Goal: Task Accomplishment & Management: Use online tool/utility

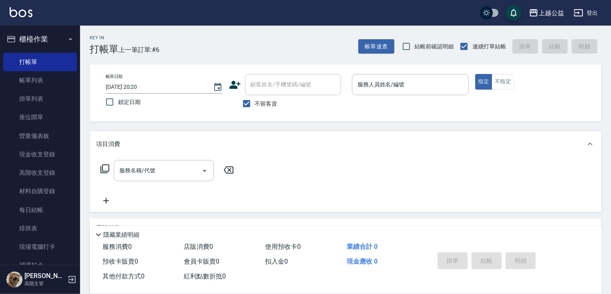
click at [247, 51] on div "Key In 打帳單 上一筆訂單:#6 帳單速查 結帳前確認明細 連續打單結帳 掛單 結帳 明細" at bounding box center [340, 40] width 521 height 29
drag, startPoint x: 393, startPoint y: 114, endPoint x: 371, endPoint y: 80, distance: 41.3
click at [374, 83] on div "帳單日期 [DATE] 20:20 鎖定日期 顧客姓名/手機號碼/編號 顧客姓名/手機號碼/編號 不留客資 服務人員姓名/編號 服務人員姓名/編號 指定 不指定" at bounding box center [345, 92] width 511 height 57
click at [370, 78] on div "服務人員姓名/編號 服務人員姓名/編號" at bounding box center [410, 84] width 117 height 21
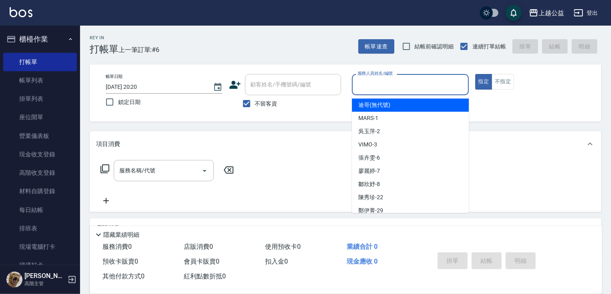
type input "迪哥(無代號)"
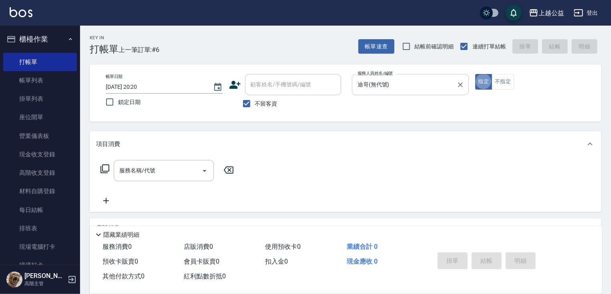
type button "true"
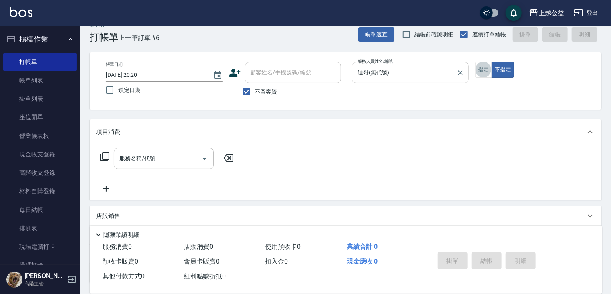
scroll to position [13, 0]
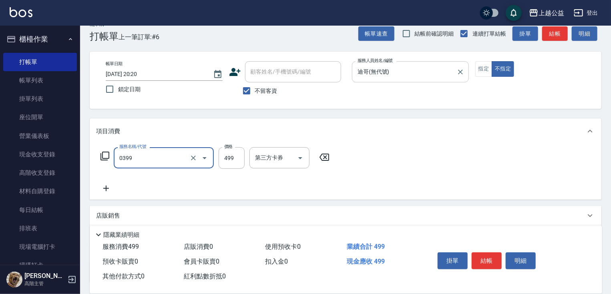
type input "海鹽SPA洗(0399)"
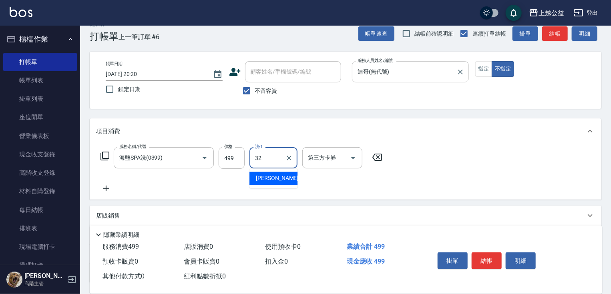
type input "[PERSON_NAME]-32"
drag, startPoint x: 487, startPoint y: 255, endPoint x: 445, endPoint y: 124, distance: 137.7
click at [449, 131] on div "Key In 打帳單 上一筆訂單:#6 帳單速查 結帳前確認明細 連續打單結帳 掛單 結帳 明細 帳單日期 [DATE] 20:20 鎖定日期 顧客姓名/手機…" at bounding box center [345, 186] width 531 height 346
click at [407, 78] on input "迪哥(無代號)" at bounding box center [404, 72] width 98 height 14
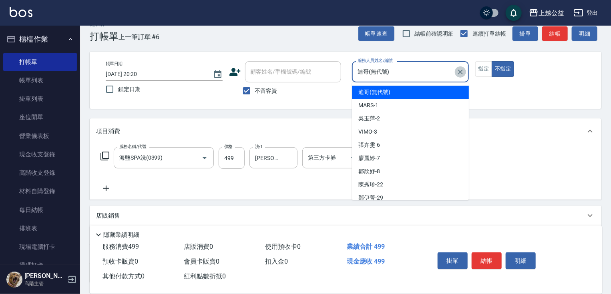
click at [460, 69] on icon "Clear" at bounding box center [460, 72] width 8 height 8
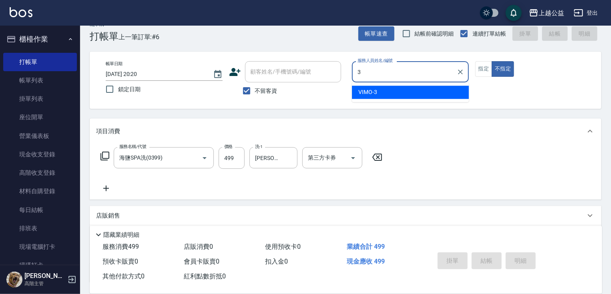
type input "VIMO-3"
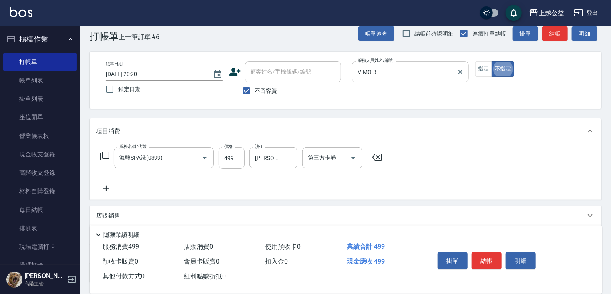
type button "false"
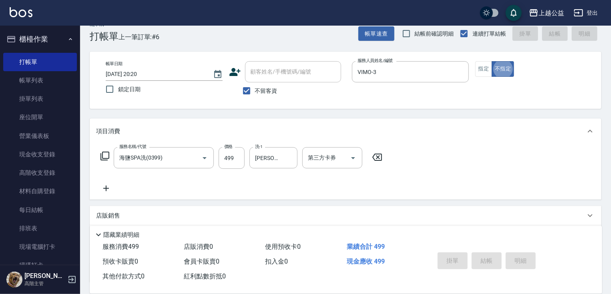
type input "[DATE] 21:29"
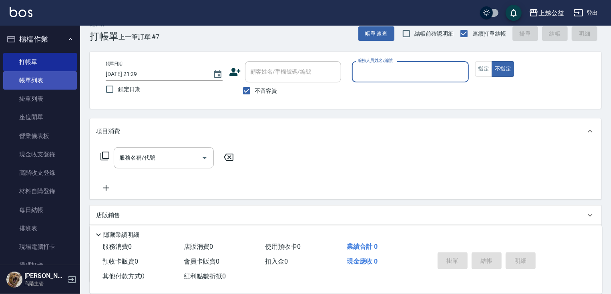
click at [46, 77] on link "帳單列表" at bounding box center [40, 80] width 74 height 18
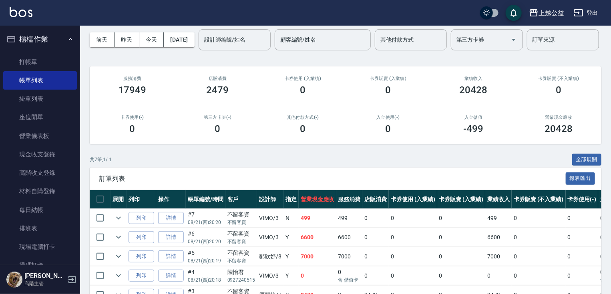
scroll to position [141, 0]
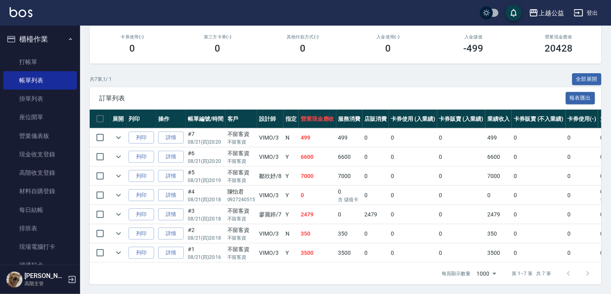
drag, startPoint x: 311, startPoint y: 145, endPoint x: 343, endPoint y: 244, distance: 104.7
click at [174, 137] on link "詳情" at bounding box center [171, 138] width 26 height 12
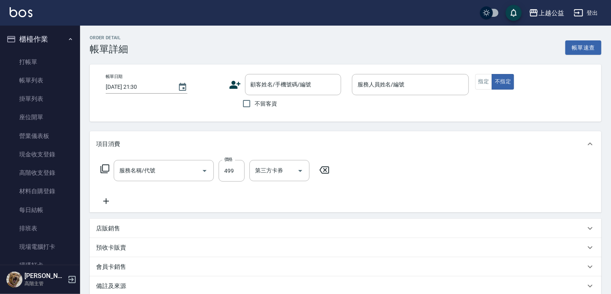
type input "[DATE] 20:20"
checkbox input "true"
type input "VIMO-3"
type input "海鹽SPA洗(0399)"
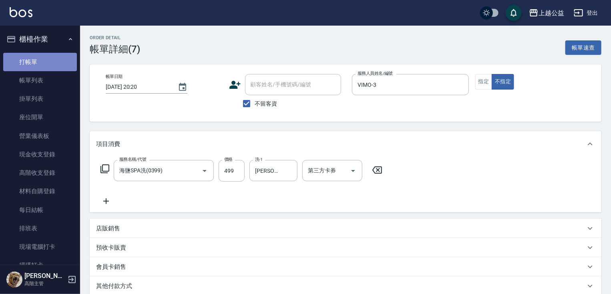
click at [44, 63] on link "打帳單" at bounding box center [40, 62] width 74 height 18
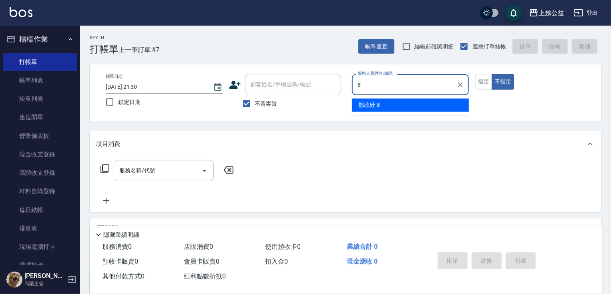
type input "[PERSON_NAME]-8"
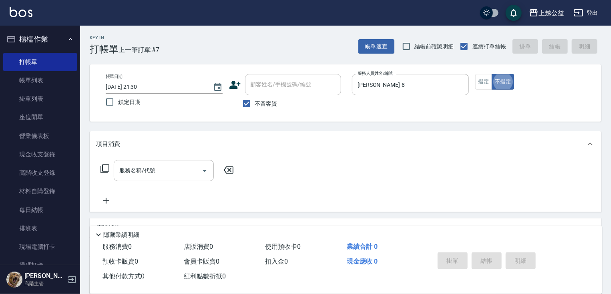
type button "false"
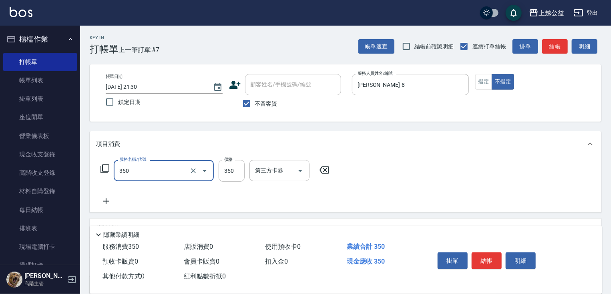
type input "一般洗剪(350)"
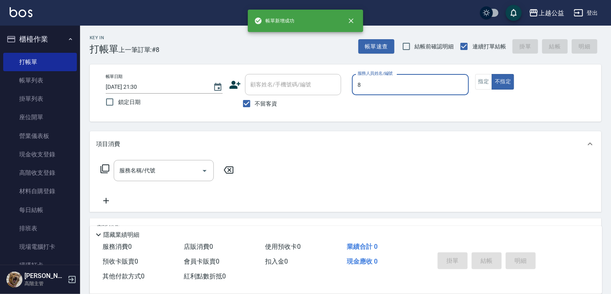
type input "[PERSON_NAME]-8"
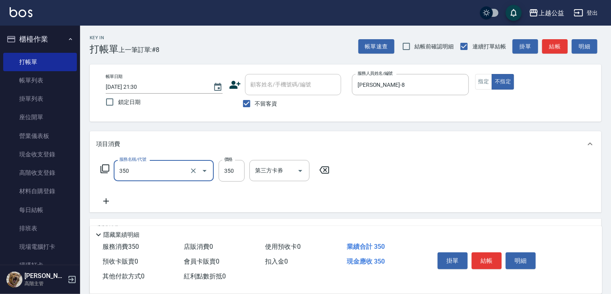
type input "一般洗剪(350)"
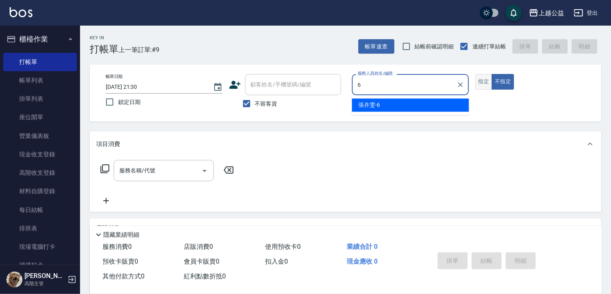
type input "[PERSON_NAME]-6"
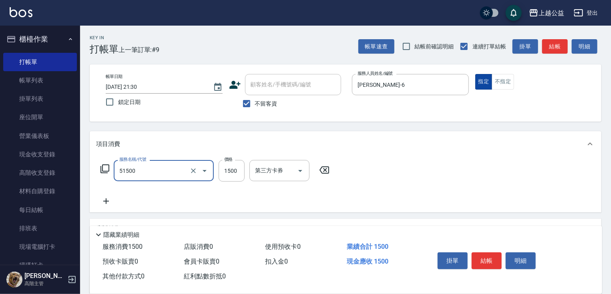
type input "染髮(51500)"
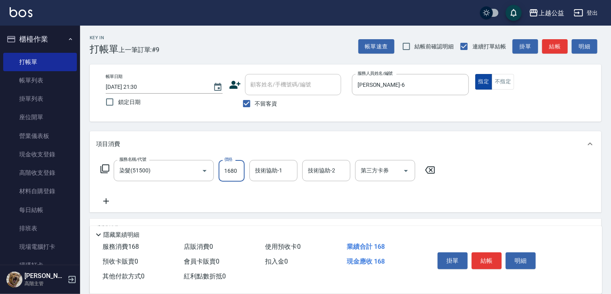
type input "1680"
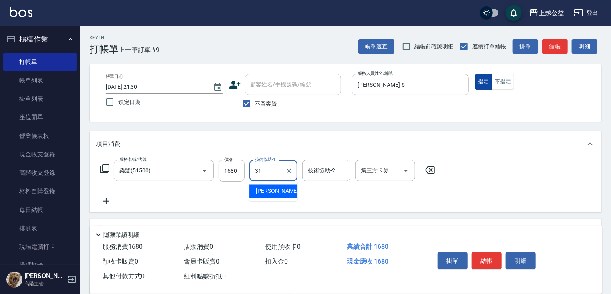
type input "[PERSON_NAME]-31"
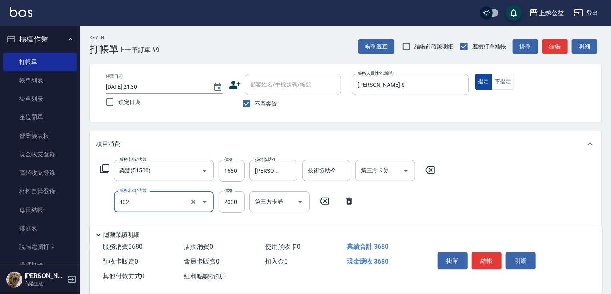
type input "黑耀光護髮(402)"
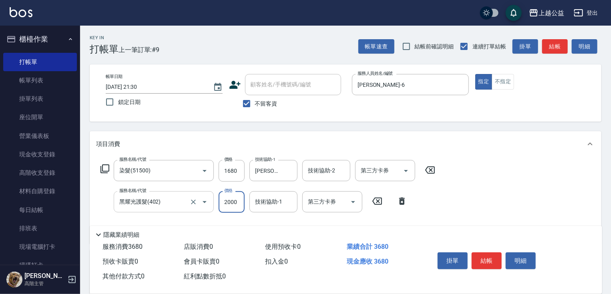
click at [168, 202] on input "黑耀光護髮(402)" at bounding box center [152, 202] width 70 height 14
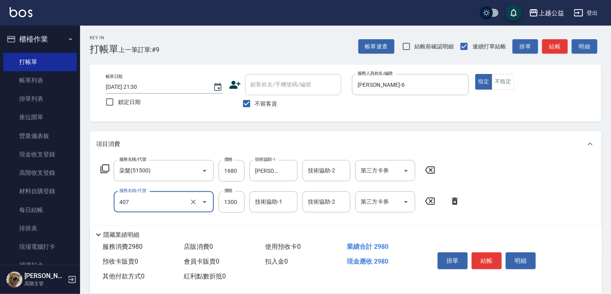
type input "女神鉑金護髮(407)"
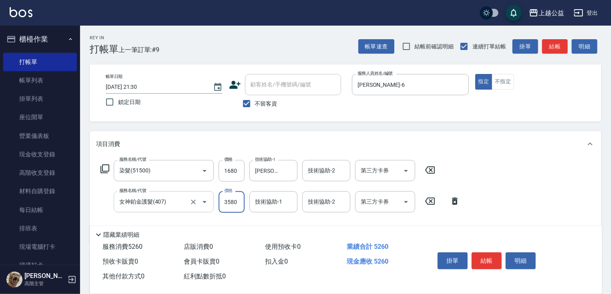
type input "3580"
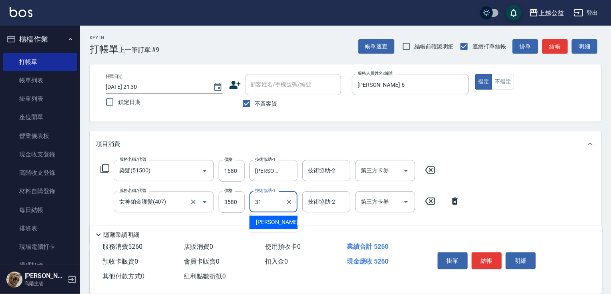
type input "[PERSON_NAME]-31"
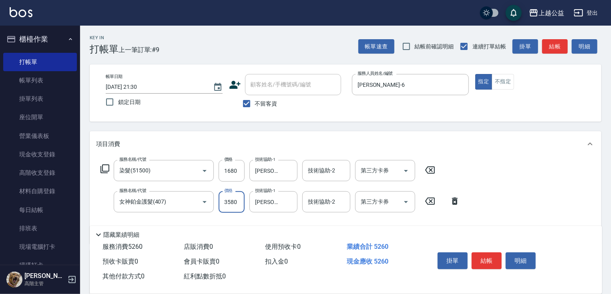
click at [239, 204] on input "3580" at bounding box center [231, 202] width 26 height 22
type input "1900"
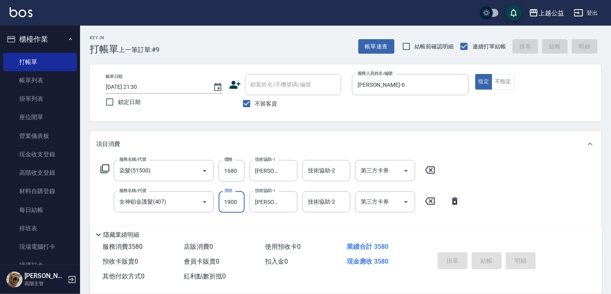
type input "[DATE] 21:31"
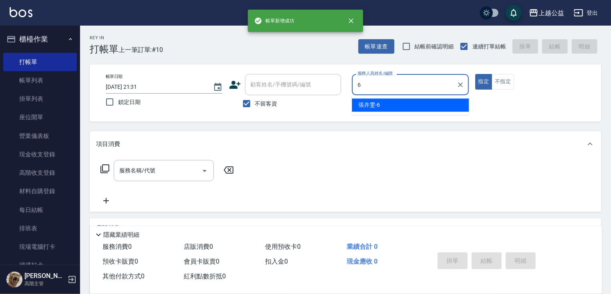
type input "[PERSON_NAME]-6"
type button "true"
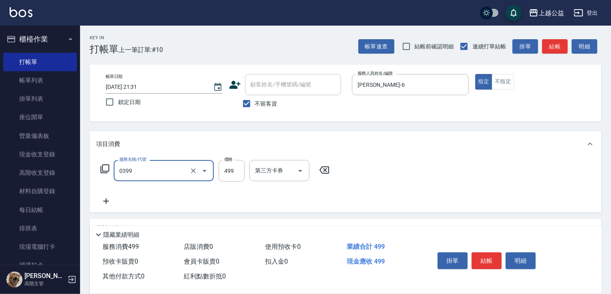
type input "海鹽SPA洗(0399)"
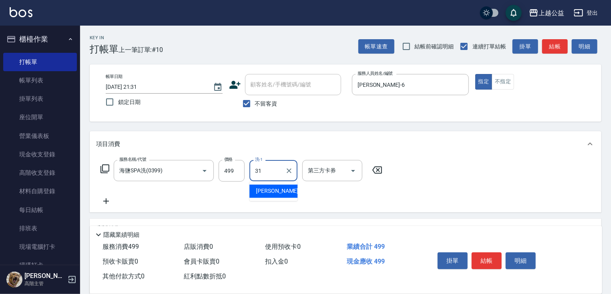
type input "[PERSON_NAME]-31"
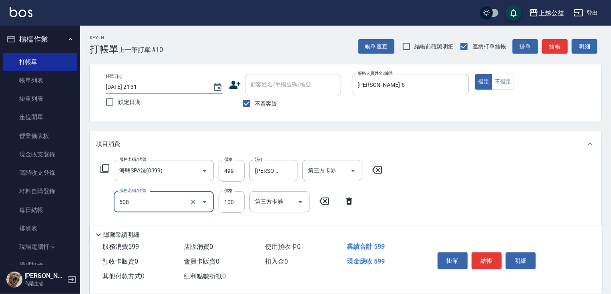
type input "精油長髮(608)"
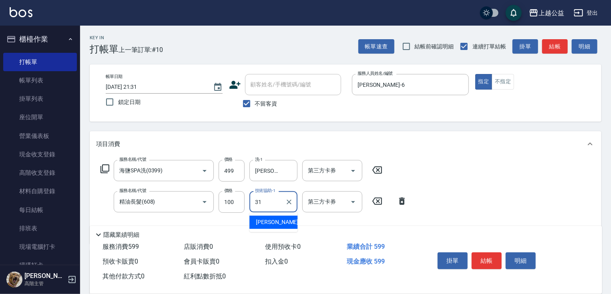
type input "[PERSON_NAME]-31"
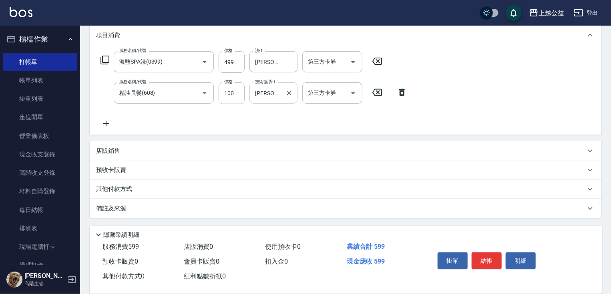
drag, startPoint x: 260, startPoint y: 124, endPoint x: 281, endPoint y: 176, distance: 56.4
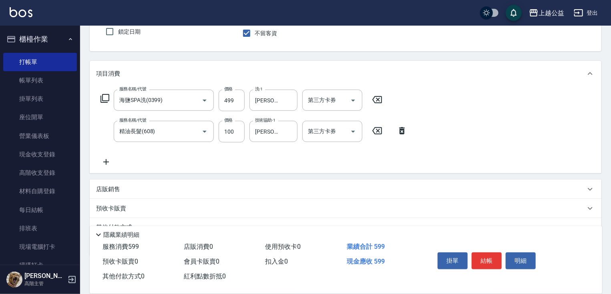
drag, startPoint x: 331, startPoint y: 180, endPoint x: 329, endPoint y: 149, distance: 31.3
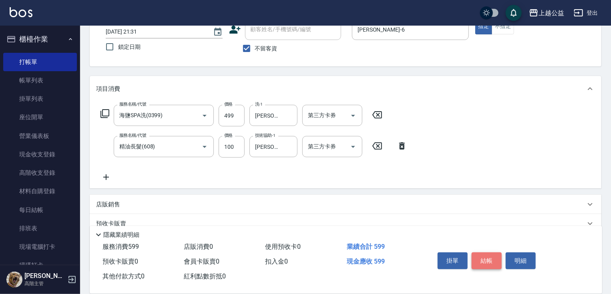
click at [489, 259] on button "結帳" at bounding box center [486, 260] width 30 height 17
type input "[DATE] 21:32"
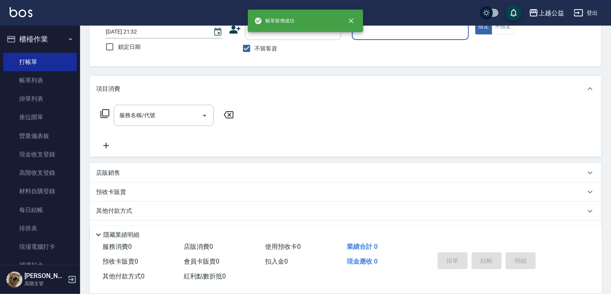
click at [396, 38] on div "服務人員姓名/編號" at bounding box center [410, 29] width 117 height 21
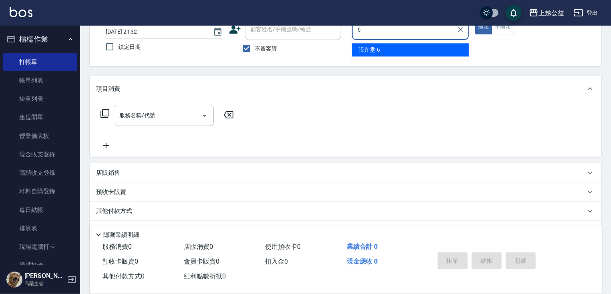
type input "[PERSON_NAME]-6"
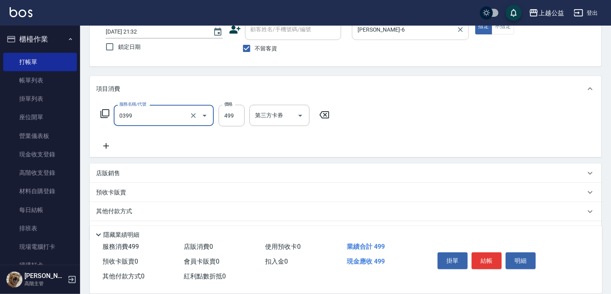
type input "海鹽SPA洗(0399)"
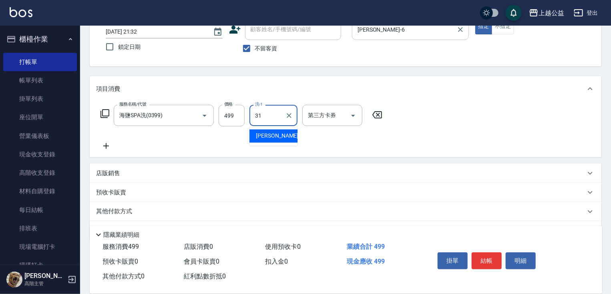
type input "[PERSON_NAME]-31"
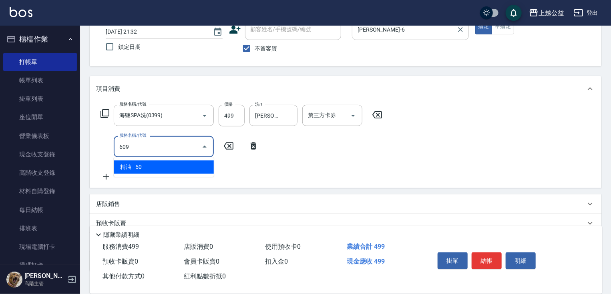
type input "精油(609)"
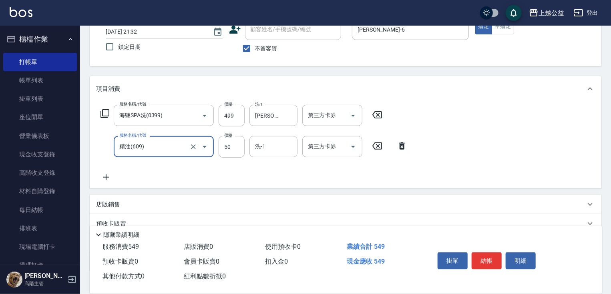
click at [162, 152] on input "精油(609)" at bounding box center [152, 147] width 70 height 14
type input "精油長髮(608)"
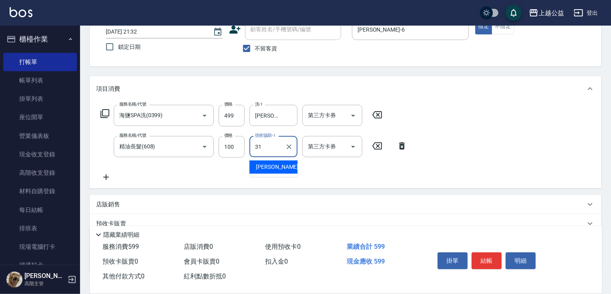
type input "[PERSON_NAME]-31"
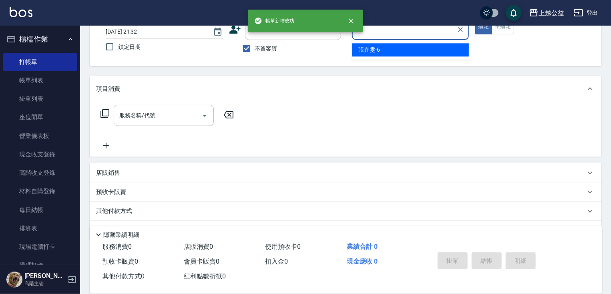
type input "[PERSON_NAME]-6"
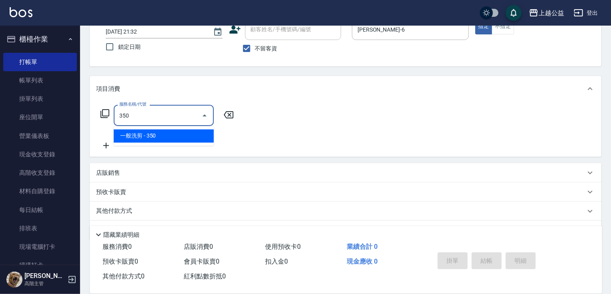
type input "一般洗剪(350)"
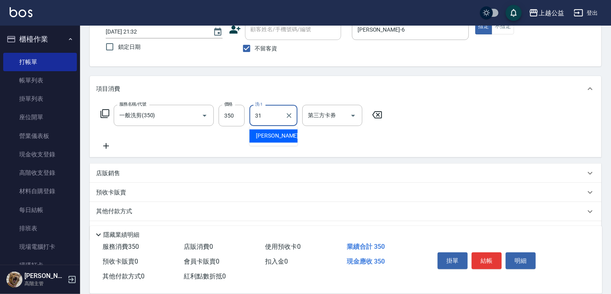
type input "[PERSON_NAME]-31"
click at [269, 50] on span "不留客資" at bounding box center [266, 48] width 22 height 8
click at [255, 50] on input "不留客資" at bounding box center [246, 48] width 17 height 17
checkbox input "false"
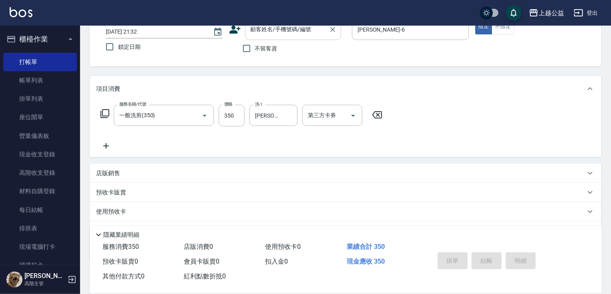
click at [268, 31] on input "顧客姓名/手機號碼/編號" at bounding box center [286, 29] width 77 height 14
click at [270, 50] on li "[PERSON_NAME]/0915260411/null" at bounding box center [293, 49] width 96 height 13
type input "[PERSON_NAME]/0915260411/null"
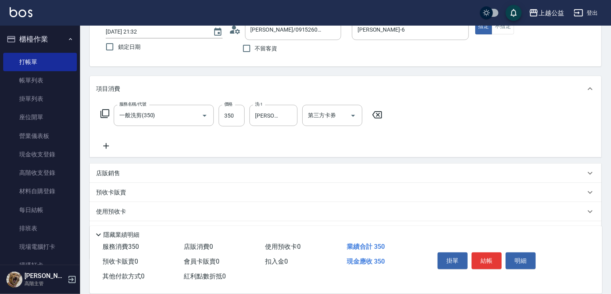
scroll to position [97, 0]
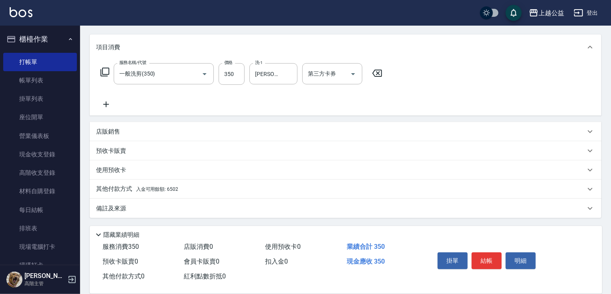
drag, startPoint x: 215, startPoint y: 112, endPoint x: 208, endPoint y: 145, distance: 33.6
click at [132, 186] on p "其他付款方式 入金可用餘額: 6502" at bounding box center [137, 189] width 82 height 9
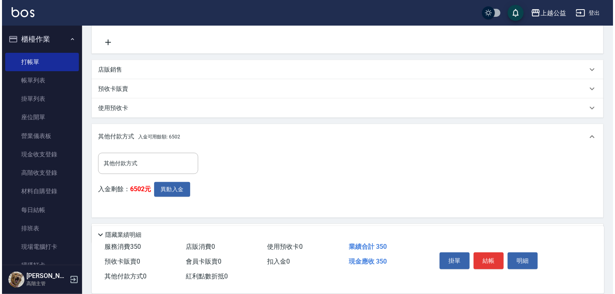
scroll to position [184, 0]
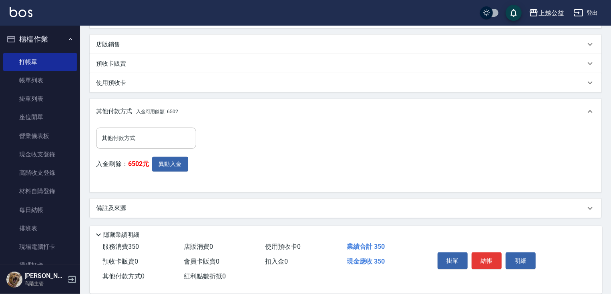
drag, startPoint x: 216, startPoint y: 122, endPoint x: 180, endPoint y: 183, distance: 70.8
click at [164, 164] on button "異動入金" at bounding box center [170, 164] width 36 height 15
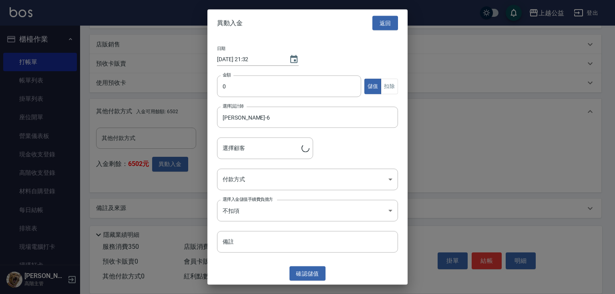
type input "[PERSON_NAME]/0915260411"
click at [269, 69] on div "日期 [DATE] 21:32 金額 0 金額 儲值 扣除 選擇設計師 [PERSON_NAME]-6 選擇設計師 選擇顧客 [PERSON_NAME]/09…" at bounding box center [307, 150] width 200 height 226
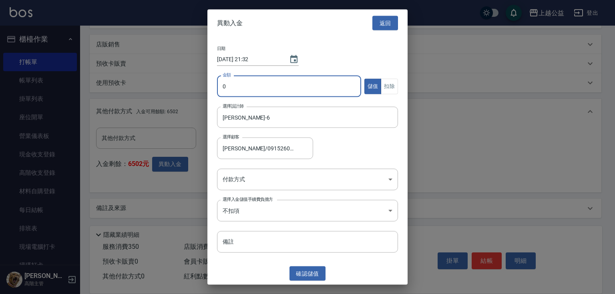
click at [255, 90] on input "0" at bounding box center [289, 87] width 144 height 22
type input "350"
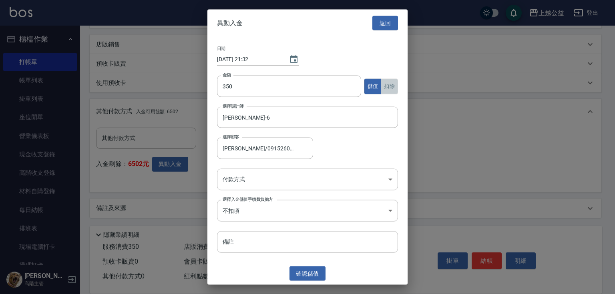
click at [395, 82] on button "扣除" at bounding box center [389, 86] width 17 height 16
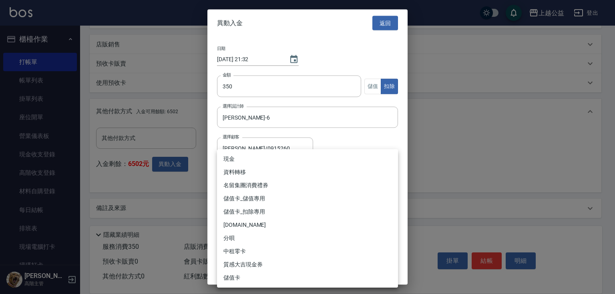
click at [316, 175] on body "上越公益 登出 櫃檯作業 打帳單 帳單列表 掛單列表 座位開單 營業儀表板 現金收支登錄 高階收支登錄 材料自購登錄 每日結帳 排班表 現場電腦打卡 掃碼打卡…" at bounding box center [307, 55] width 615 height 478
click at [266, 214] on li "儲值卡_扣除專用" at bounding box center [307, 211] width 181 height 13
type input "儲值卡_扣除專用"
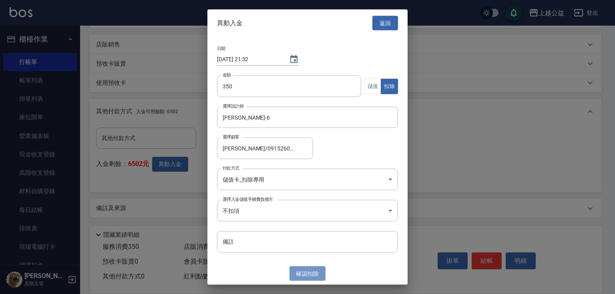
click at [299, 275] on button "確認 扣除" at bounding box center [307, 273] width 36 height 15
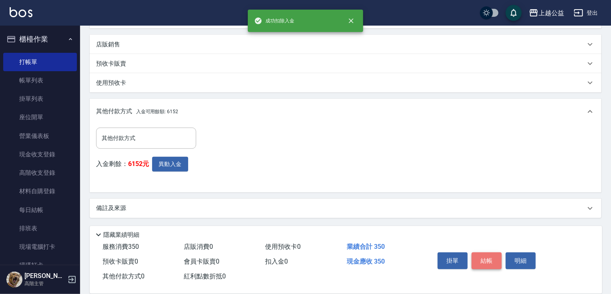
click at [487, 260] on button "結帳" at bounding box center [486, 260] width 30 height 17
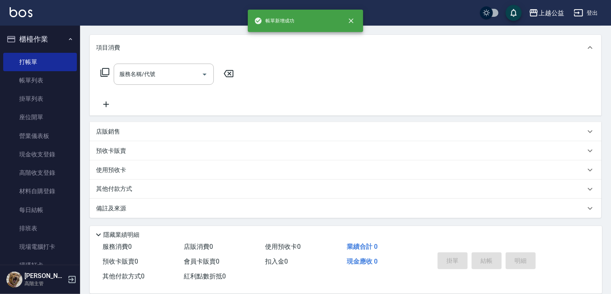
scroll to position [0, 0]
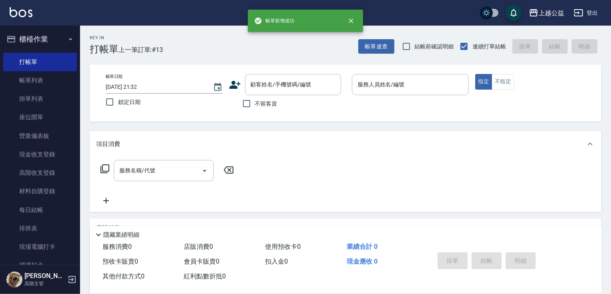
click at [268, 104] on span "不留客資" at bounding box center [266, 104] width 22 height 8
click at [255, 104] on input "不留客資" at bounding box center [246, 103] width 17 height 17
checkbox input "true"
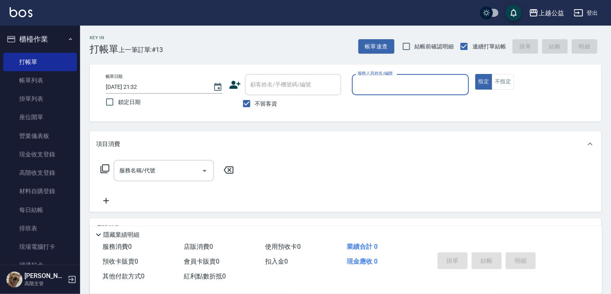
click at [419, 82] on input "服務人員姓名/編號" at bounding box center [410, 85] width 110 height 14
type input "[PERSON_NAME]-6"
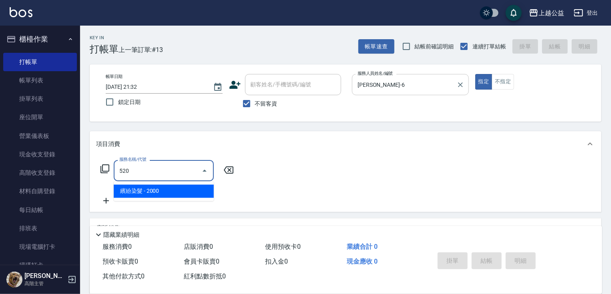
type input "繽紛染髮(520)"
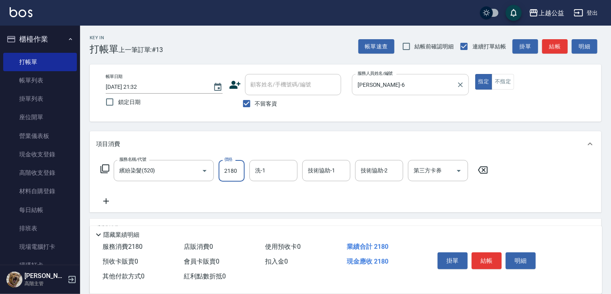
type input "2180"
type input "[PERSON_NAME]-31"
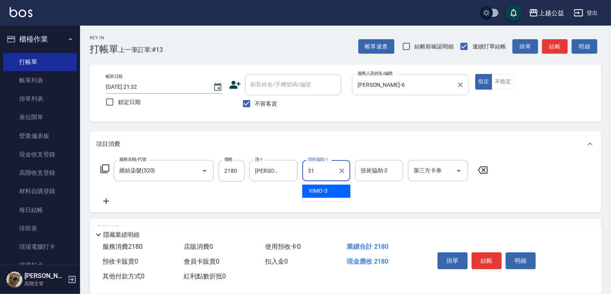
type input "[PERSON_NAME]-31"
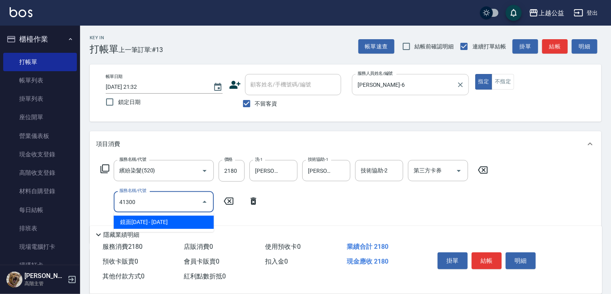
type input "鏡面1300(41300)"
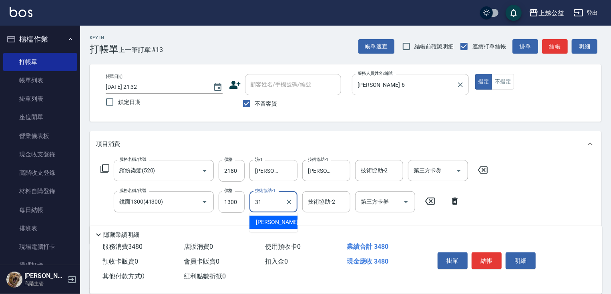
type input "[PERSON_NAME]-31"
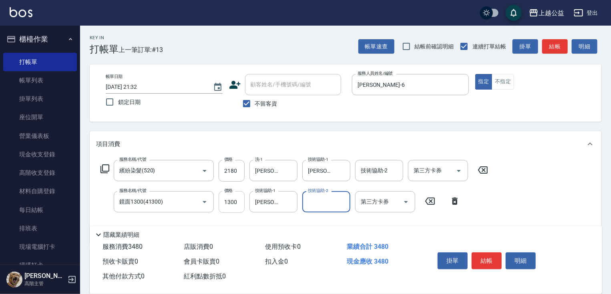
click at [233, 201] on input "1300" at bounding box center [231, 202] width 26 height 22
type input "1700"
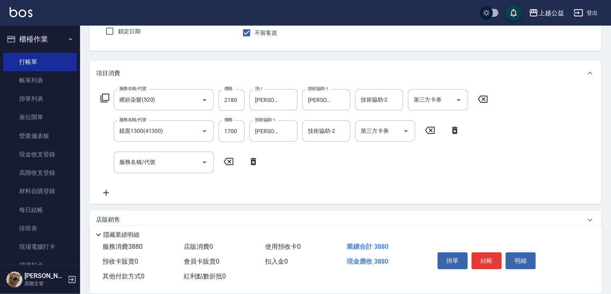
scroll to position [140, 0]
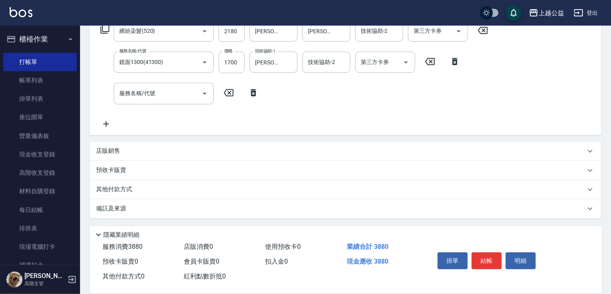
drag, startPoint x: 248, startPoint y: 128, endPoint x: 203, endPoint y: 200, distance: 84.5
click at [140, 152] on div "店販銷售" at bounding box center [340, 151] width 489 height 8
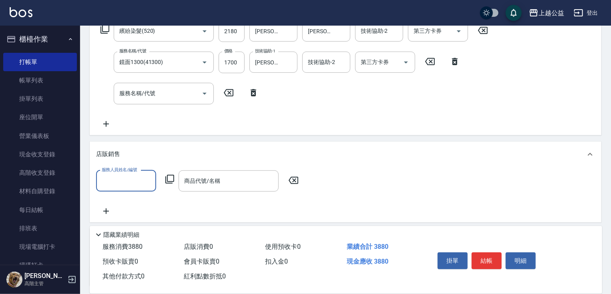
scroll to position [0, 0]
click at [136, 188] on div "服務人員姓名/編號" at bounding box center [126, 180] width 60 height 21
type input "[PERSON_NAME]-6"
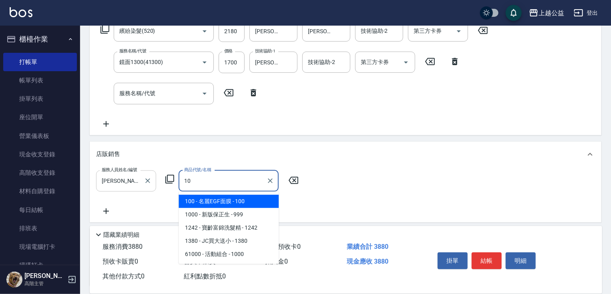
type input "1"
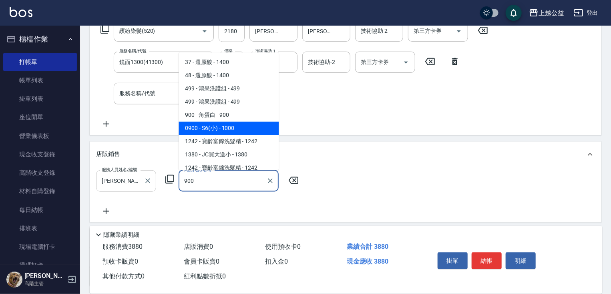
type input "S6(小)"
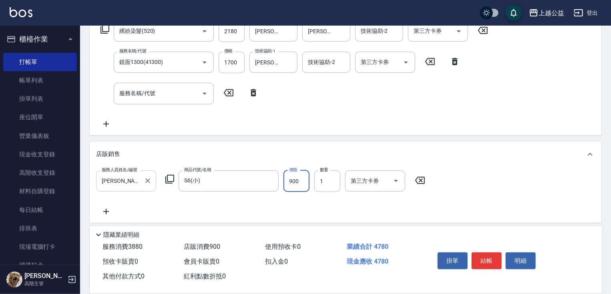
type input "900"
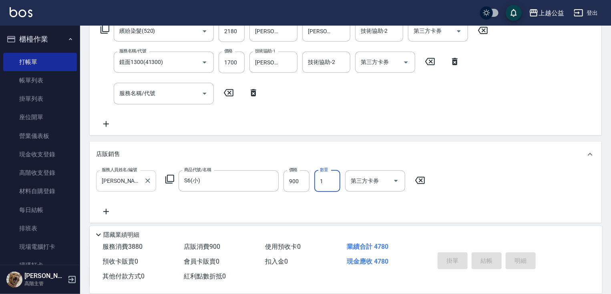
type input "[DATE] 21:33"
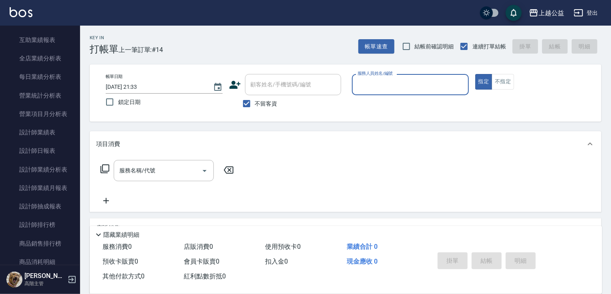
scroll to position [427, 0]
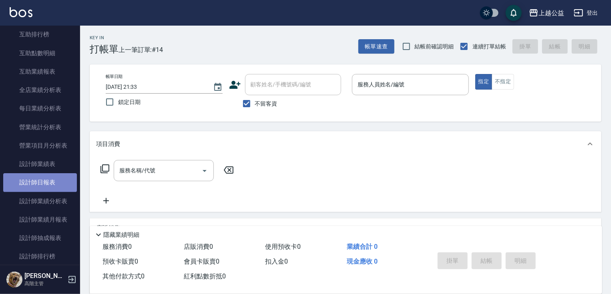
click at [41, 184] on link "設計師日報表" at bounding box center [40, 182] width 74 height 18
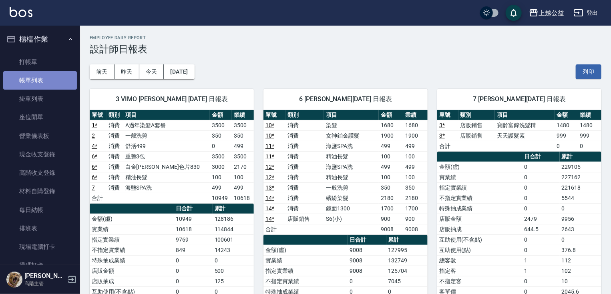
click at [51, 84] on link "帳單列表" at bounding box center [40, 80] width 74 height 18
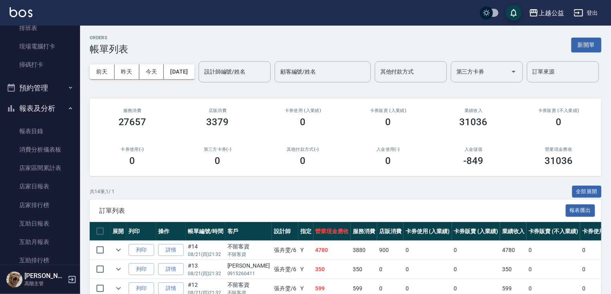
scroll to position [306, 0]
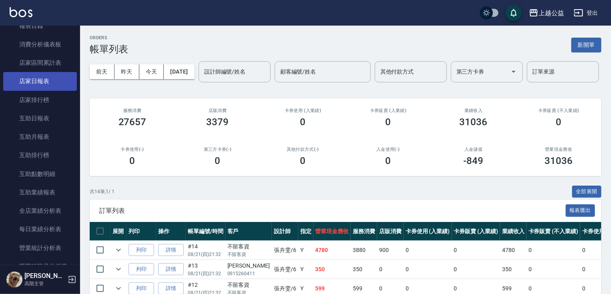
click at [59, 82] on link "店家日報表" at bounding box center [40, 81] width 74 height 18
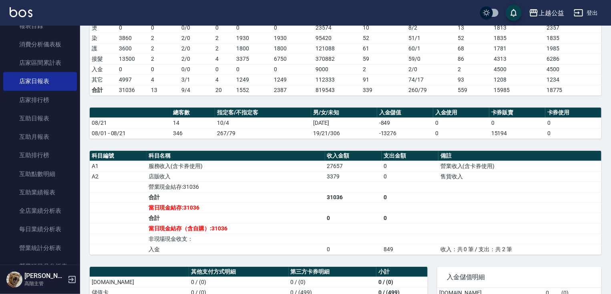
drag, startPoint x: 328, startPoint y: 114, endPoint x: 329, endPoint y: 128, distance: 14.4
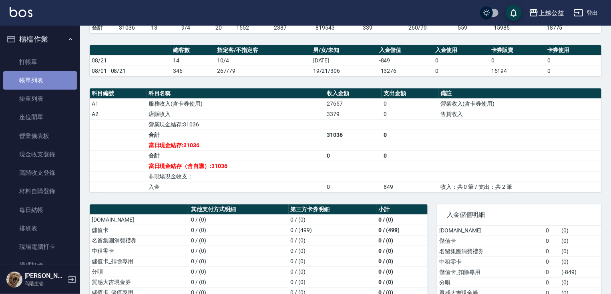
click at [59, 76] on link "帳單列表" at bounding box center [40, 80] width 74 height 18
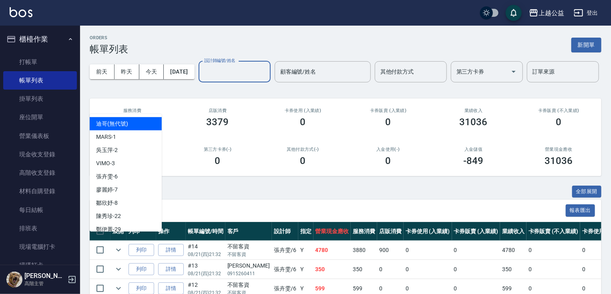
click at [202, 79] on input "設計師編號/姓名" at bounding box center [234, 72] width 65 height 14
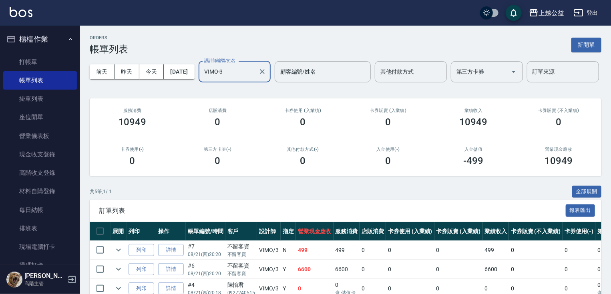
type input "VIMO-3"
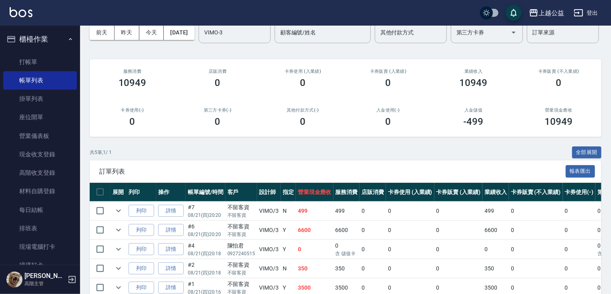
scroll to position [103, 0]
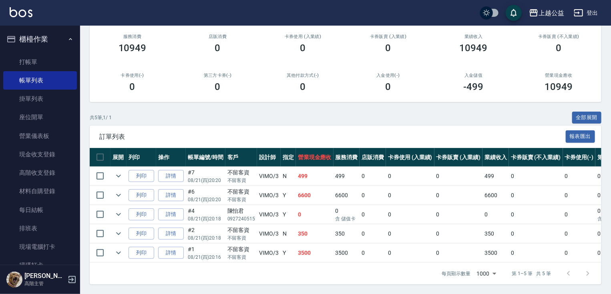
drag, startPoint x: 180, startPoint y: 198, endPoint x: 190, endPoint y: 224, distance: 27.6
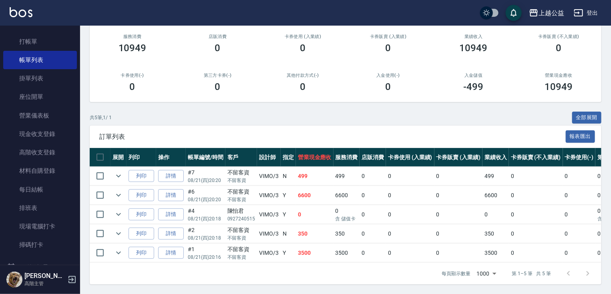
scroll to position [0, 0]
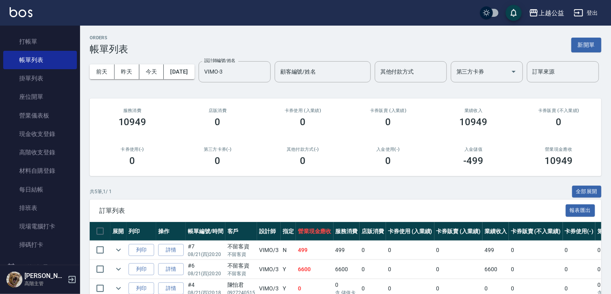
drag, startPoint x: 194, startPoint y: 131, endPoint x: 159, endPoint y: 85, distance: 57.5
click at [258, 76] on icon "Clear" at bounding box center [262, 72] width 8 height 8
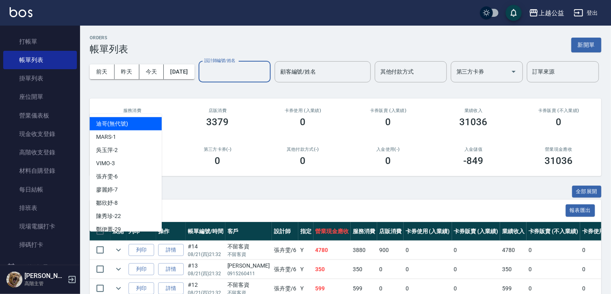
click at [202, 79] on input "設計師編號/姓名" at bounding box center [234, 72] width 65 height 14
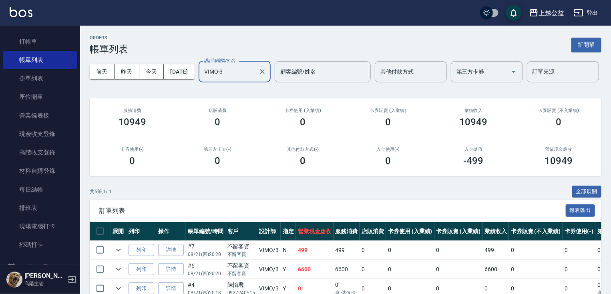
type input "VIMO-3"
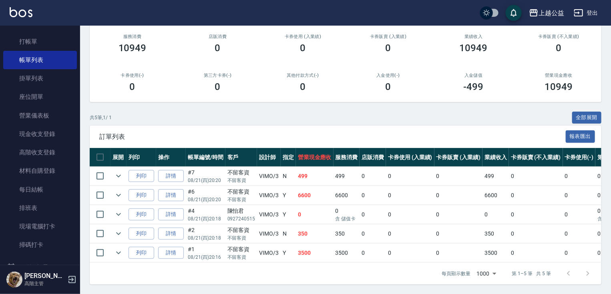
scroll to position [103, 0]
drag, startPoint x: 230, startPoint y: 232, endPoint x: 237, endPoint y: 254, distance: 22.7
drag, startPoint x: 181, startPoint y: 125, endPoint x: 175, endPoint y: 86, distance: 39.3
drag, startPoint x: 175, startPoint y: 86, endPoint x: 174, endPoint y: 77, distance: 9.2
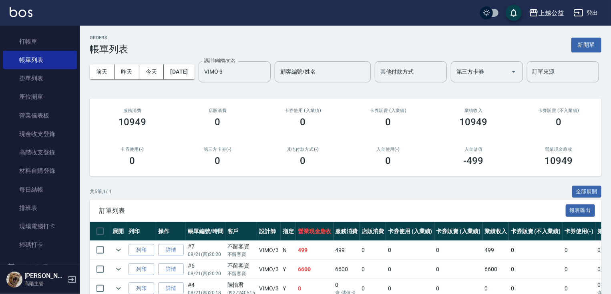
drag, startPoint x: 174, startPoint y: 77, endPoint x: 148, endPoint y: 80, distance: 26.5
click at [260, 74] on icon "Clear" at bounding box center [262, 71] width 5 height 5
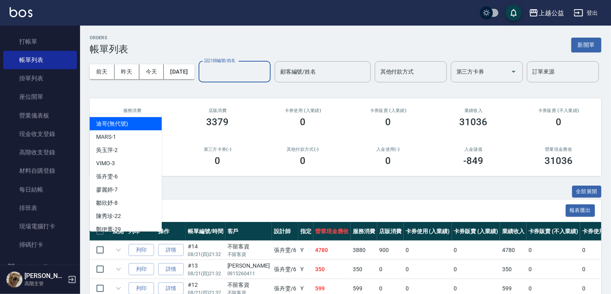
click at [202, 79] on input "設計師編號/姓名" at bounding box center [234, 72] width 65 height 14
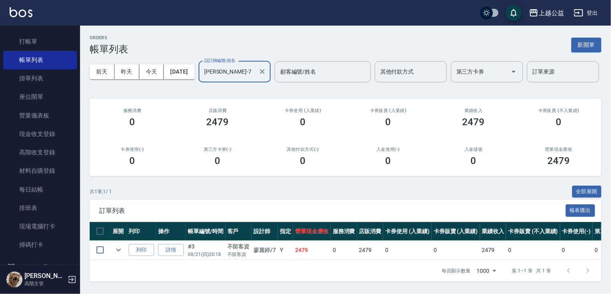
type input "[PERSON_NAME]-7"
drag, startPoint x: 170, startPoint y: 187, endPoint x: 187, endPoint y: 266, distance: 80.3
click at [258, 76] on icon "Clear" at bounding box center [262, 72] width 8 height 8
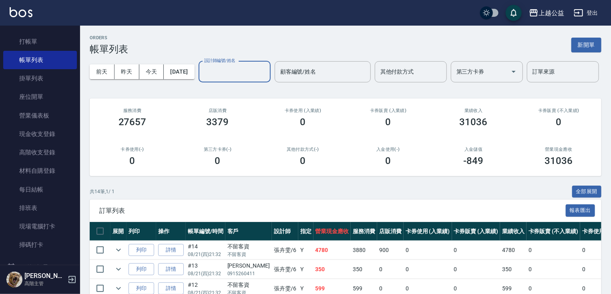
click at [202, 79] on input "設計師編號/姓名" at bounding box center [234, 72] width 65 height 14
type input "MARS-1"
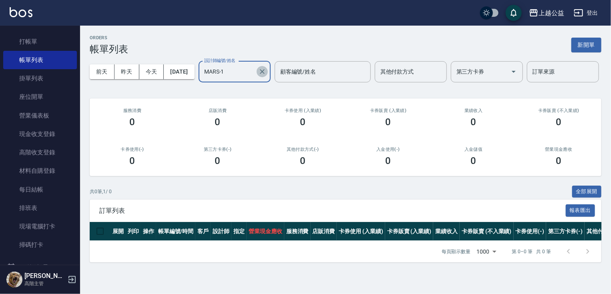
click at [258, 76] on icon "Clear" at bounding box center [262, 72] width 8 height 8
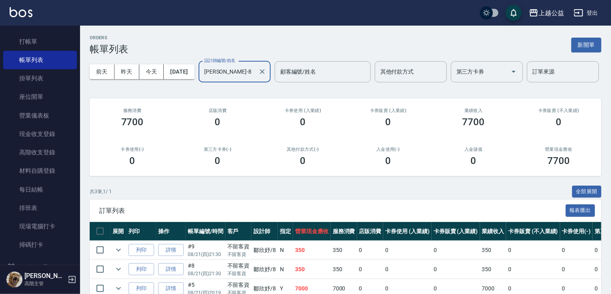
type input "[PERSON_NAME]-8"
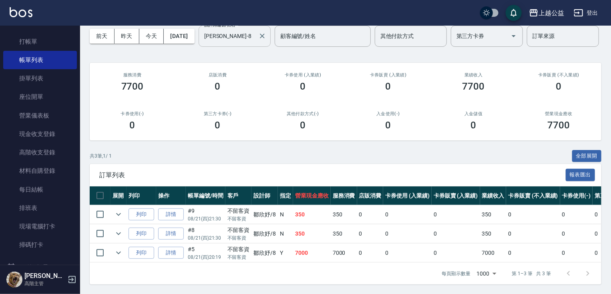
drag, startPoint x: 202, startPoint y: 282, endPoint x: 209, endPoint y: 299, distance: 18.0
click at [260, 38] on icon "Clear" at bounding box center [262, 36] width 5 height 5
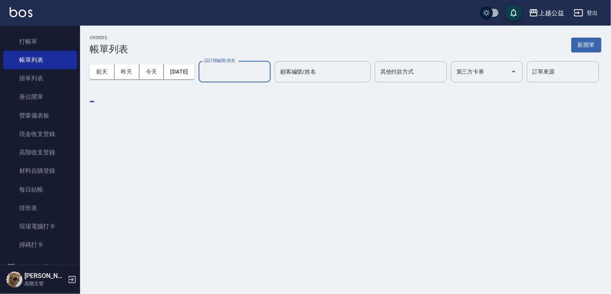
scroll to position [0, 0]
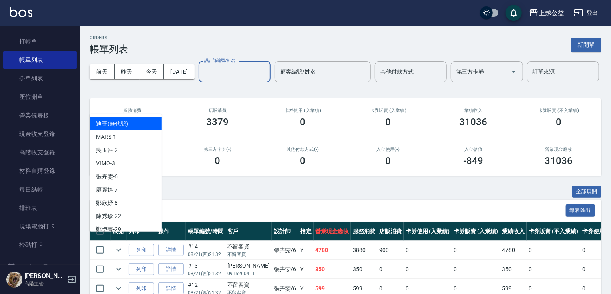
click at [202, 79] on input "設計師編號/姓名" at bounding box center [234, 72] width 65 height 14
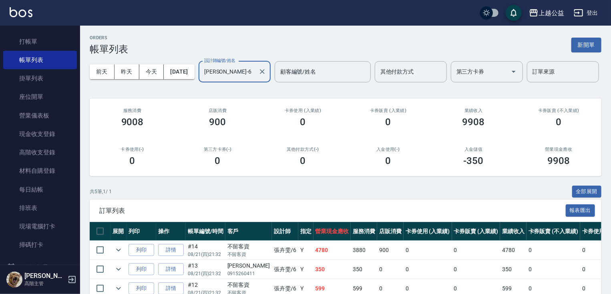
type input "[PERSON_NAME]-6"
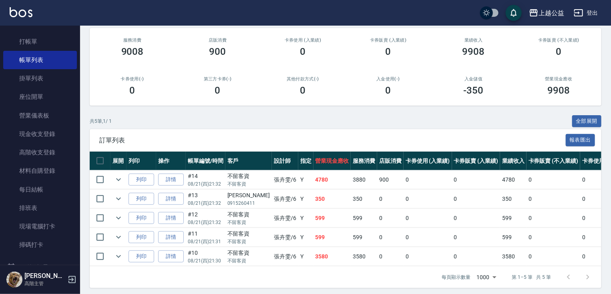
scroll to position [103, 0]
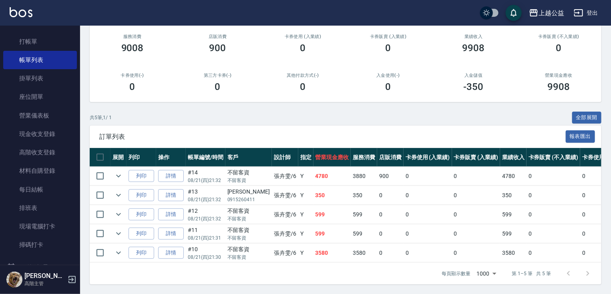
drag, startPoint x: 120, startPoint y: 215, endPoint x: 131, endPoint y: 262, distance: 48.0
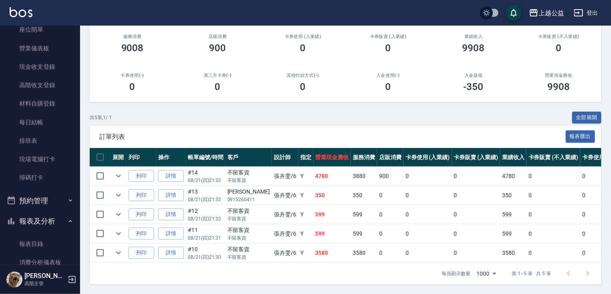
scroll to position [175, 0]
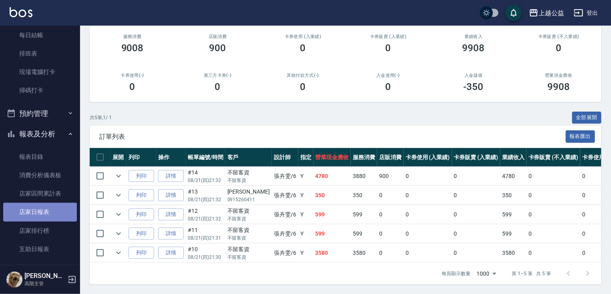
click at [50, 214] on link "店家日報表" at bounding box center [40, 212] width 74 height 18
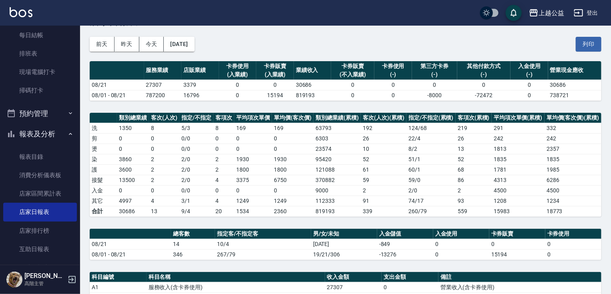
scroll to position [283, 0]
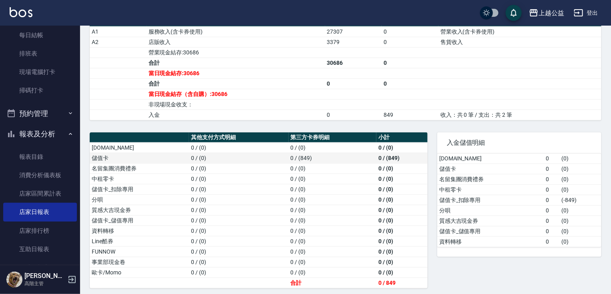
drag, startPoint x: 183, startPoint y: 196, endPoint x: 234, endPoint y: 276, distance: 94.7
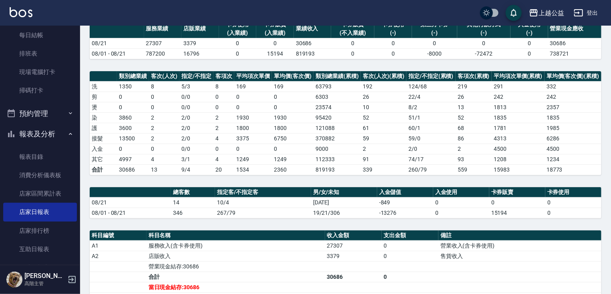
drag, startPoint x: 234, startPoint y: 159, endPoint x: 238, endPoint y: 110, distance: 48.6
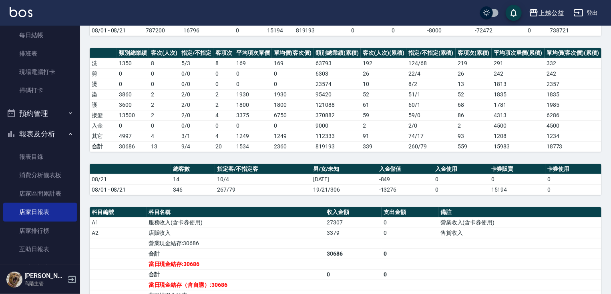
drag, startPoint x: 424, startPoint y: 192, endPoint x: 443, endPoint y: 230, distance: 42.4
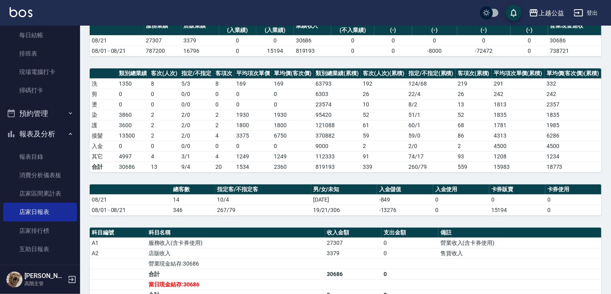
drag, startPoint x: 447, startPoint y: 216, endPoint x: 446, endPoint y: 197, distance: 18.8
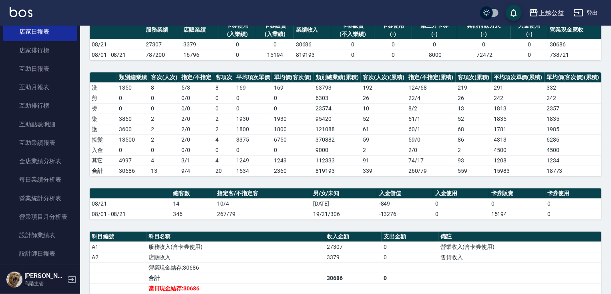
scroll to position [357, 0]
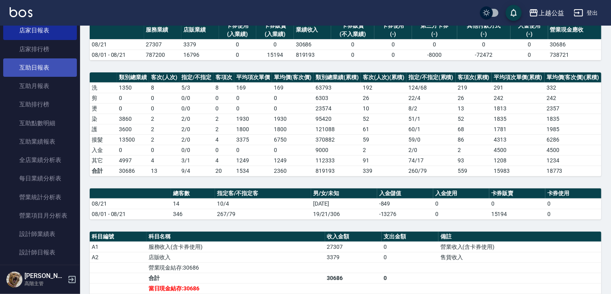
click at [46, 66] on link "互助日報表" at bounding box center [40, 67] width 74 height 18
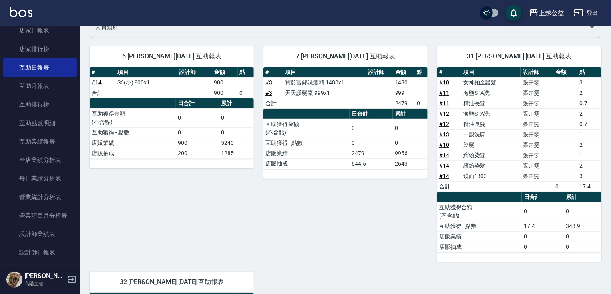
drag, startPoint x: 343, startPoint y: 187, endPoint x: 348, endPoint y: 198, distance: 12.4
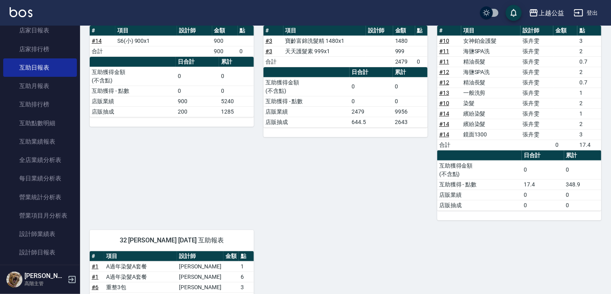
scroll to position [272, 0]
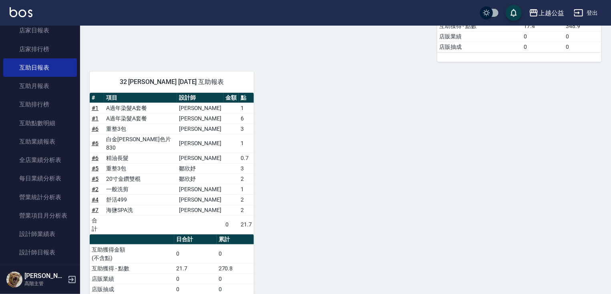
drag, startPoint x: 359, startPoint y: 214, endPoint x: 367, endPoint y: 272, distance: 58.7
click at [48, 245] on link "設計師日報表" at bounding box center [40, 252] width 74 height 18
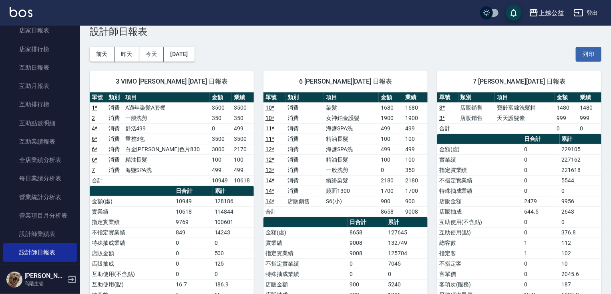
drag, startPoint x: 445, startPoint y: 87, endPoint x: 445, endPoint y: 102, distance: 14.8
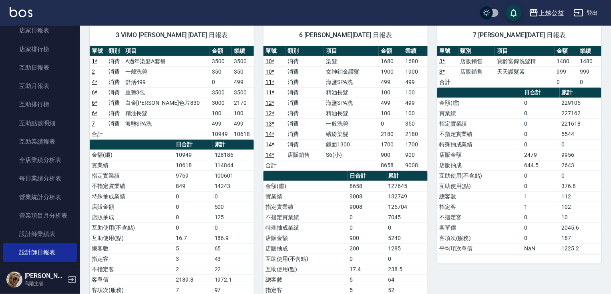
drag, startPoint x: 448, startPoint y: 114, endPoint x: 449, endPoint y: 136, distance: 22.4
drag, startPoint x: 449, startPoint y: 136, endPoint x: 448, endPoint y: 127, distance: 9.2
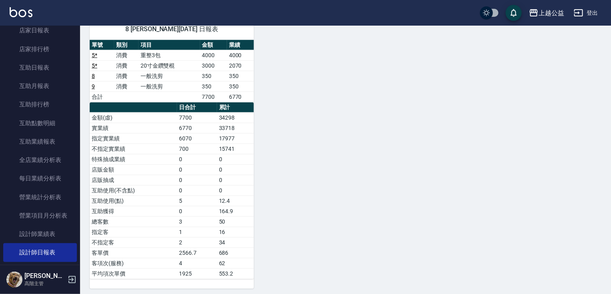
drag, startPoint x: 351, startPoint y: 201, endPoint x: 354, endPoint y: 206, distance: 5.9
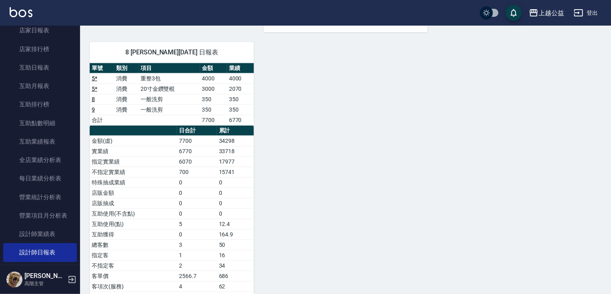
drag, startPoint x: 347, startPoint y: 208, endPoint x: 351, endPoint y: 189, distance: 19.2
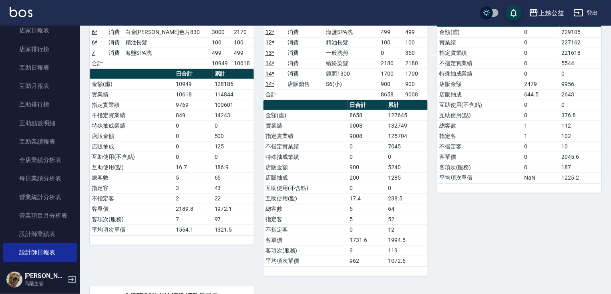
scroll to position [0, 0]
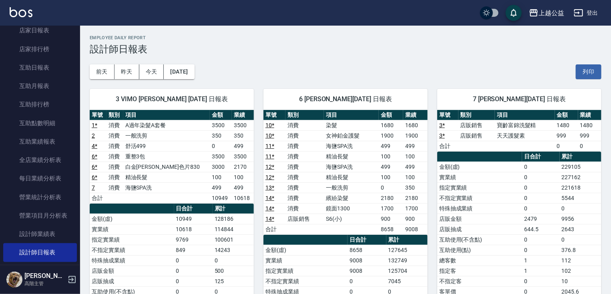
drag, startPoint x: 330, startPoint y: 143, endPoint x: 348, endPoint y: 51, distance: 93.4
